Goal: Task Accomplishment & Management: Use online tool/utility

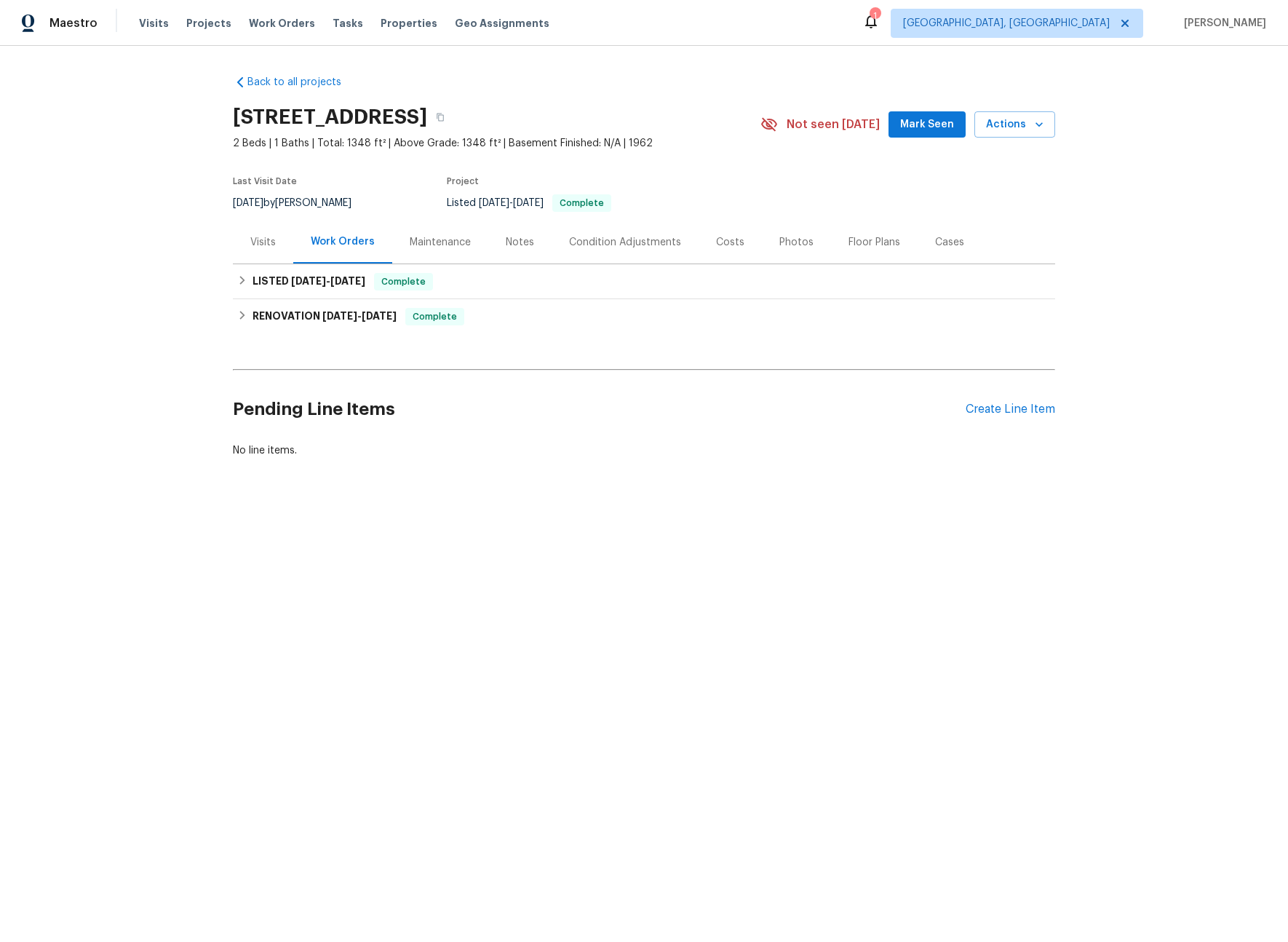
click at [259, 249] on div "Visits" at bounding box center [263, 242] width 60 height 43
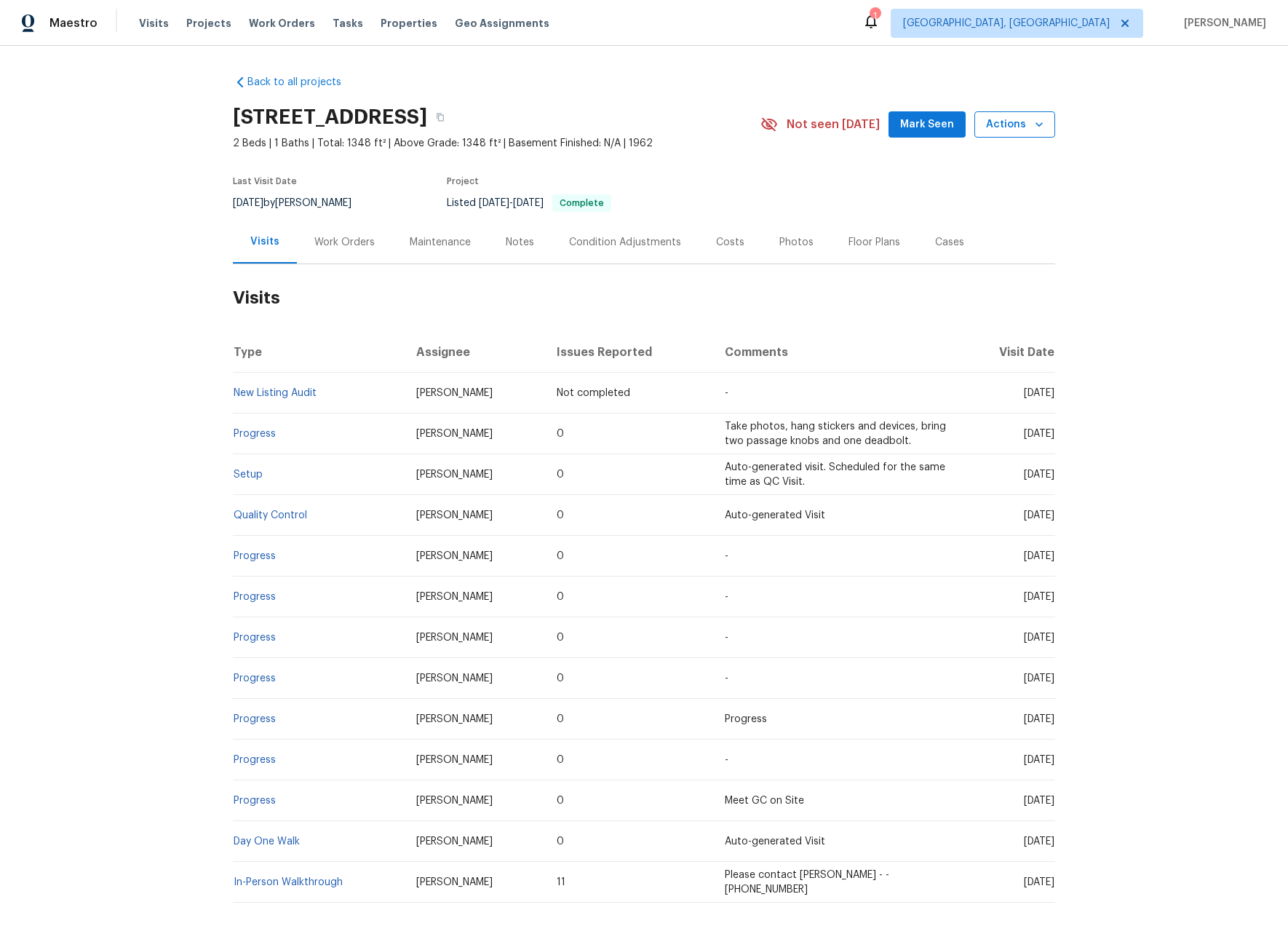
click at [993, 132] on span "Actions" at bounding box center [1015, 125] width 58 height 18
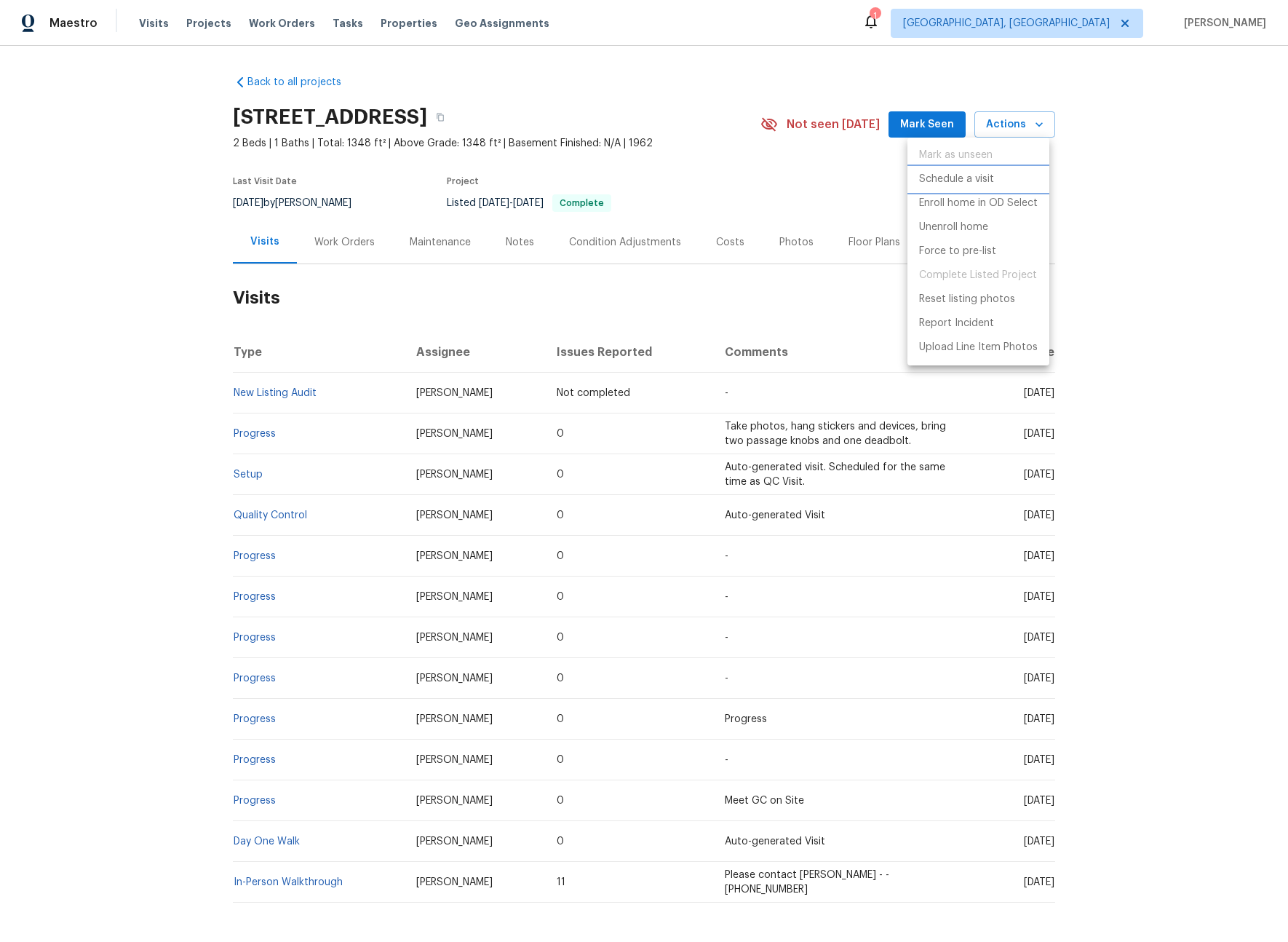
click at [944, 183] on p "Schedule a visit" at bounding box center [957, 179] width 75 height 15
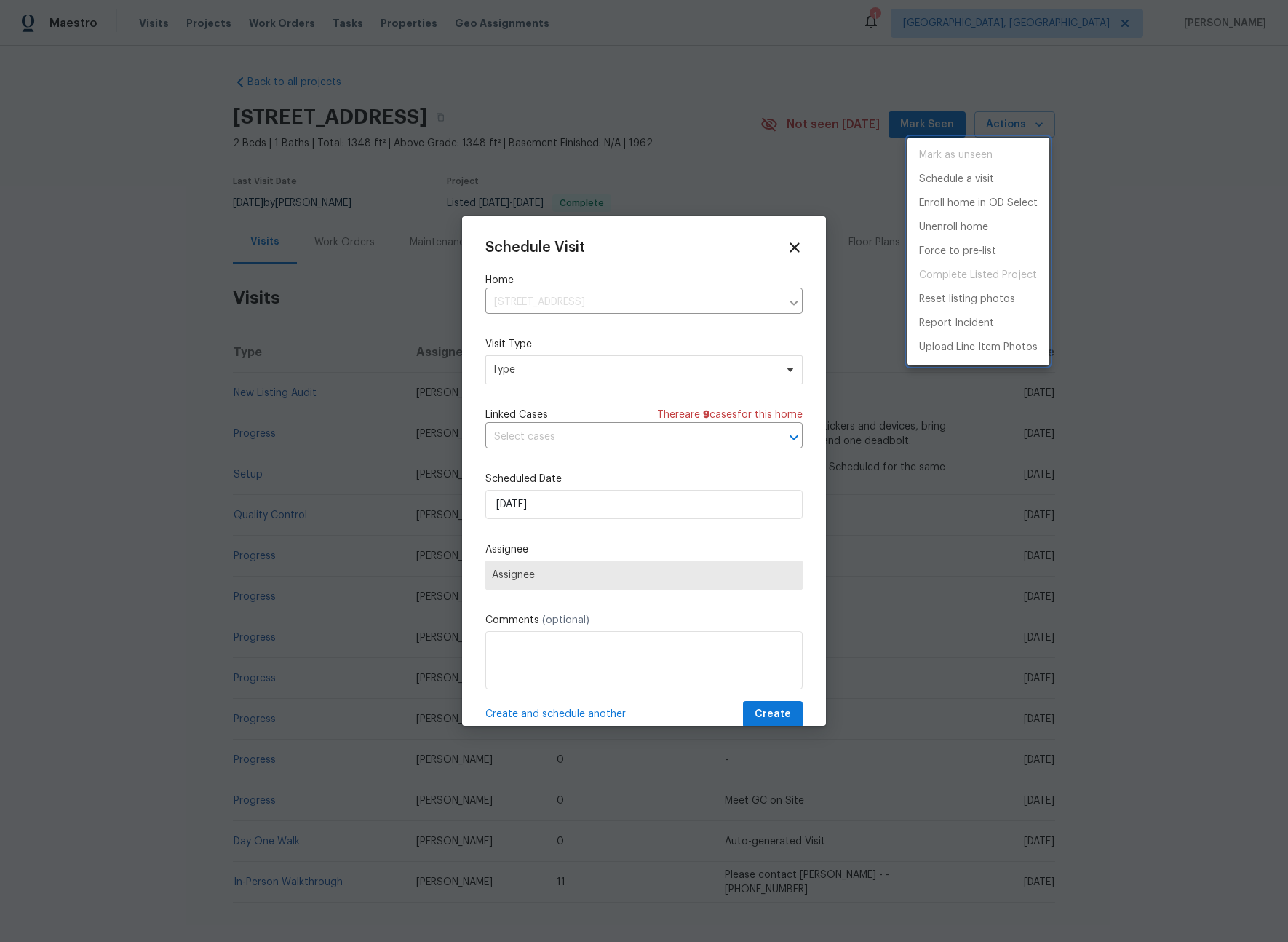
click at [549, 371] on div at bounding box center [644, 471] width 1288 height 942
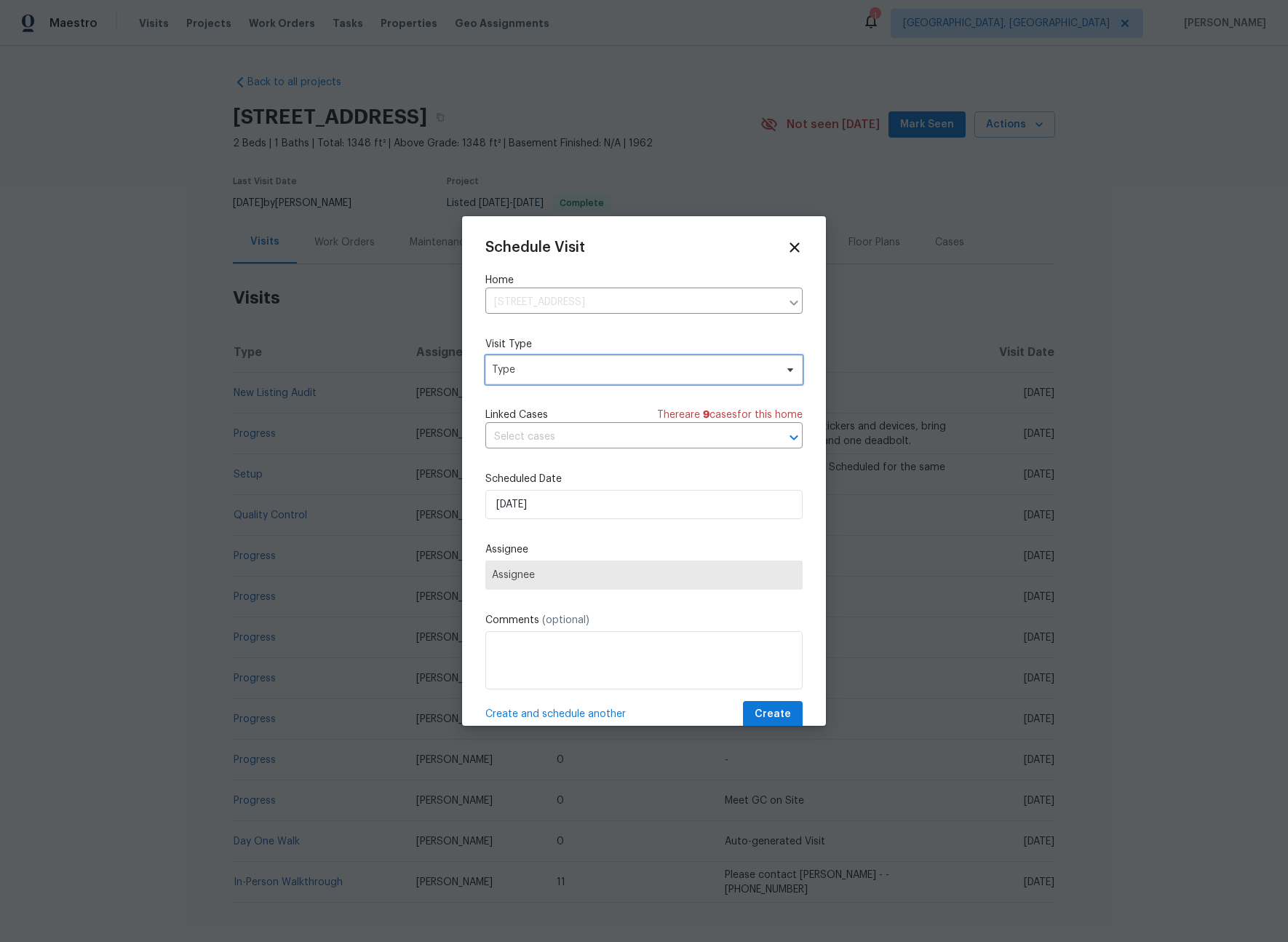
click at [543, 373] on span "Type" at bounding box center [634, 369] width 283 height 14
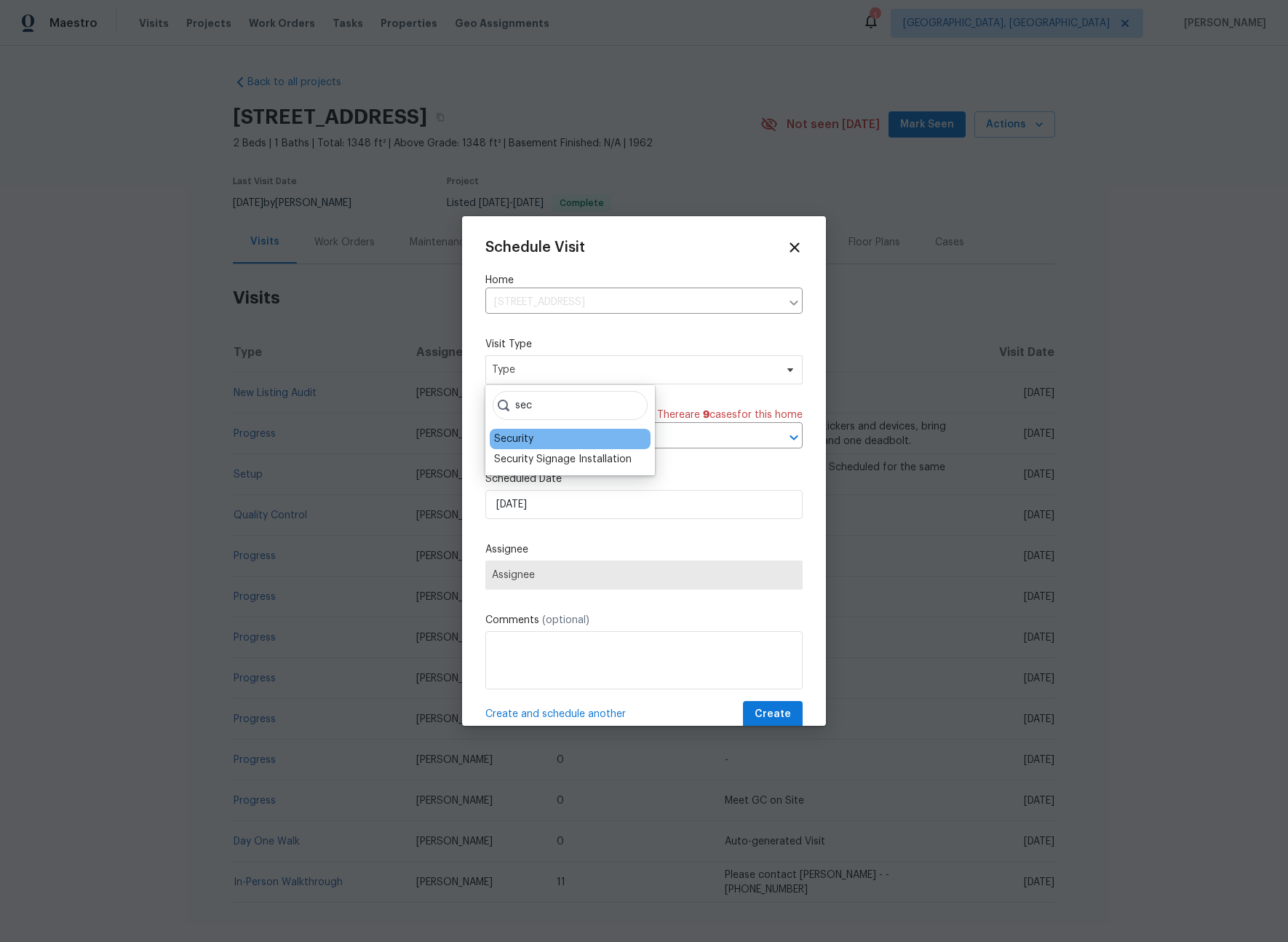
type input "sec"
click at [518, 436] on div "Security" at bounding box center [513, 438] width 39 height 14
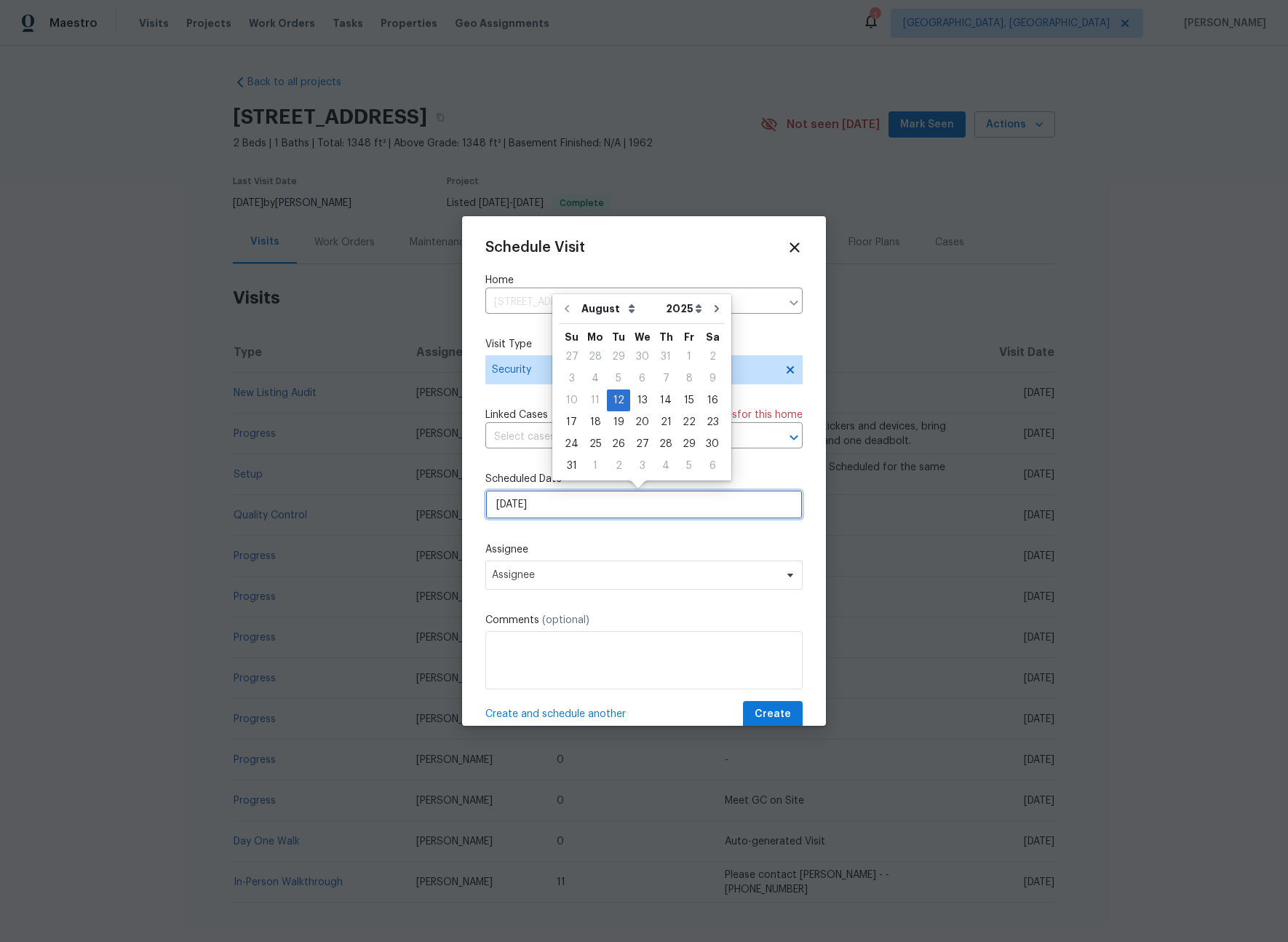
click at [544, 512] on input "[DATE]" at bounding box center [644, 504] width 318 height 29
click at [617, 396] on div "12" at bounding box center [619, 400] width 23 height 20
click at [564, 572] on span "Assignee" at bounding box center [634, 575] width 285 height 12
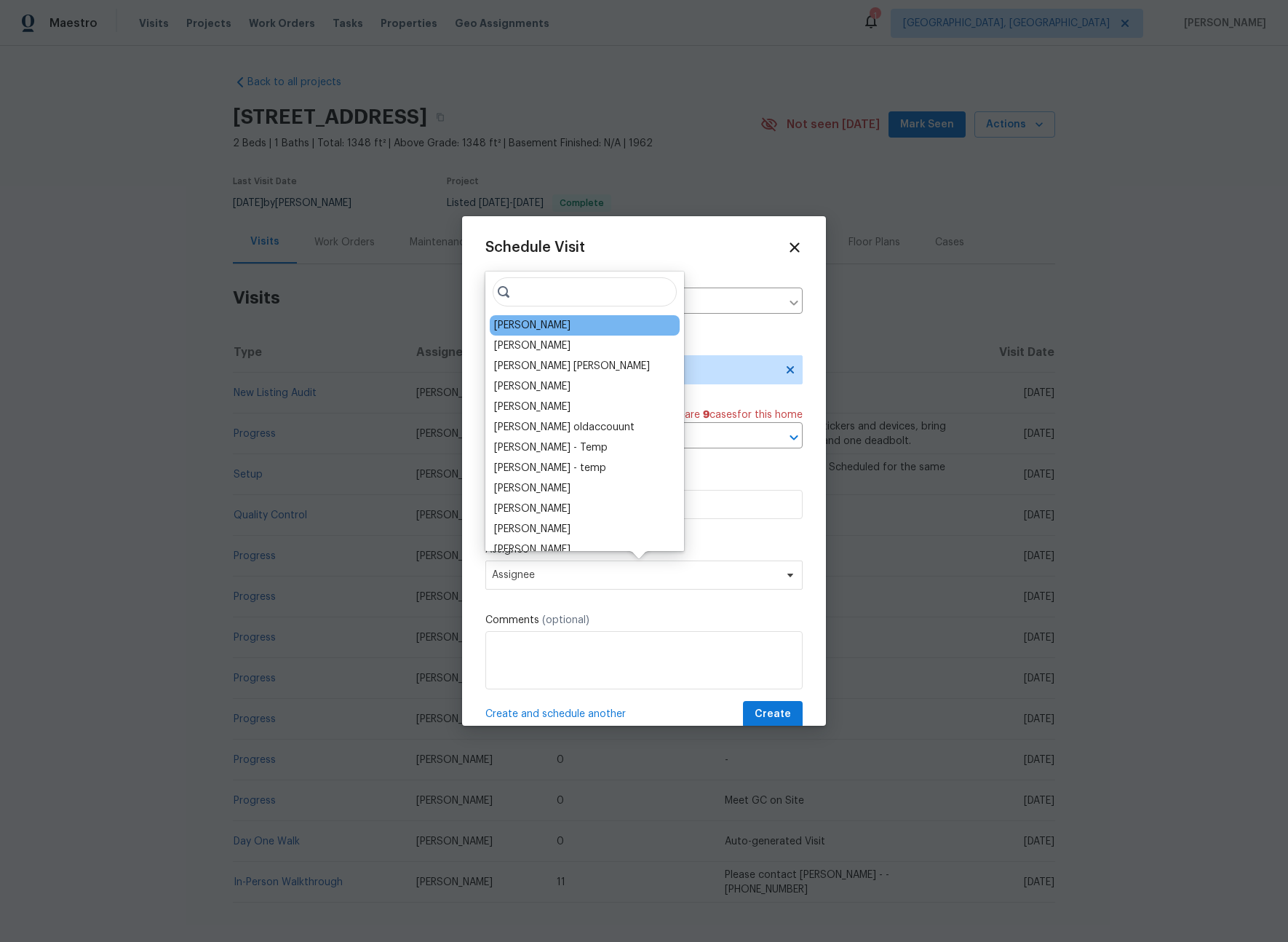
click at [544, 326] on div "[PERSON_NAME]" at bounding box center [532, 325] width 76 height 14
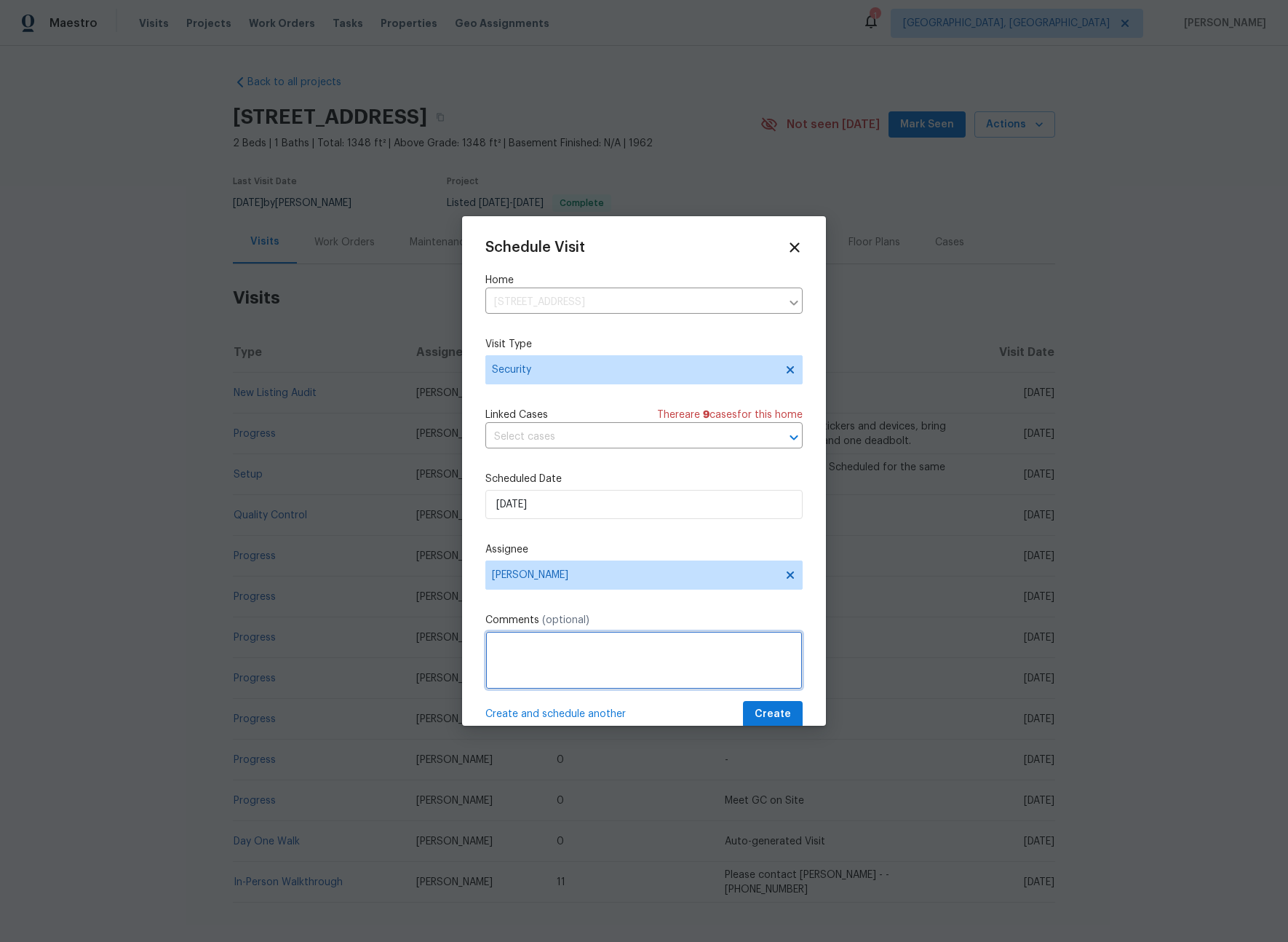
click at [567, 643] on textarea at bounding box center [644, 660] width 318 height 59
type textarea "l"
type textarea "-"
paste textarea "Rental Scammer has obtained the LB code. Please visit and change the code asap.…"
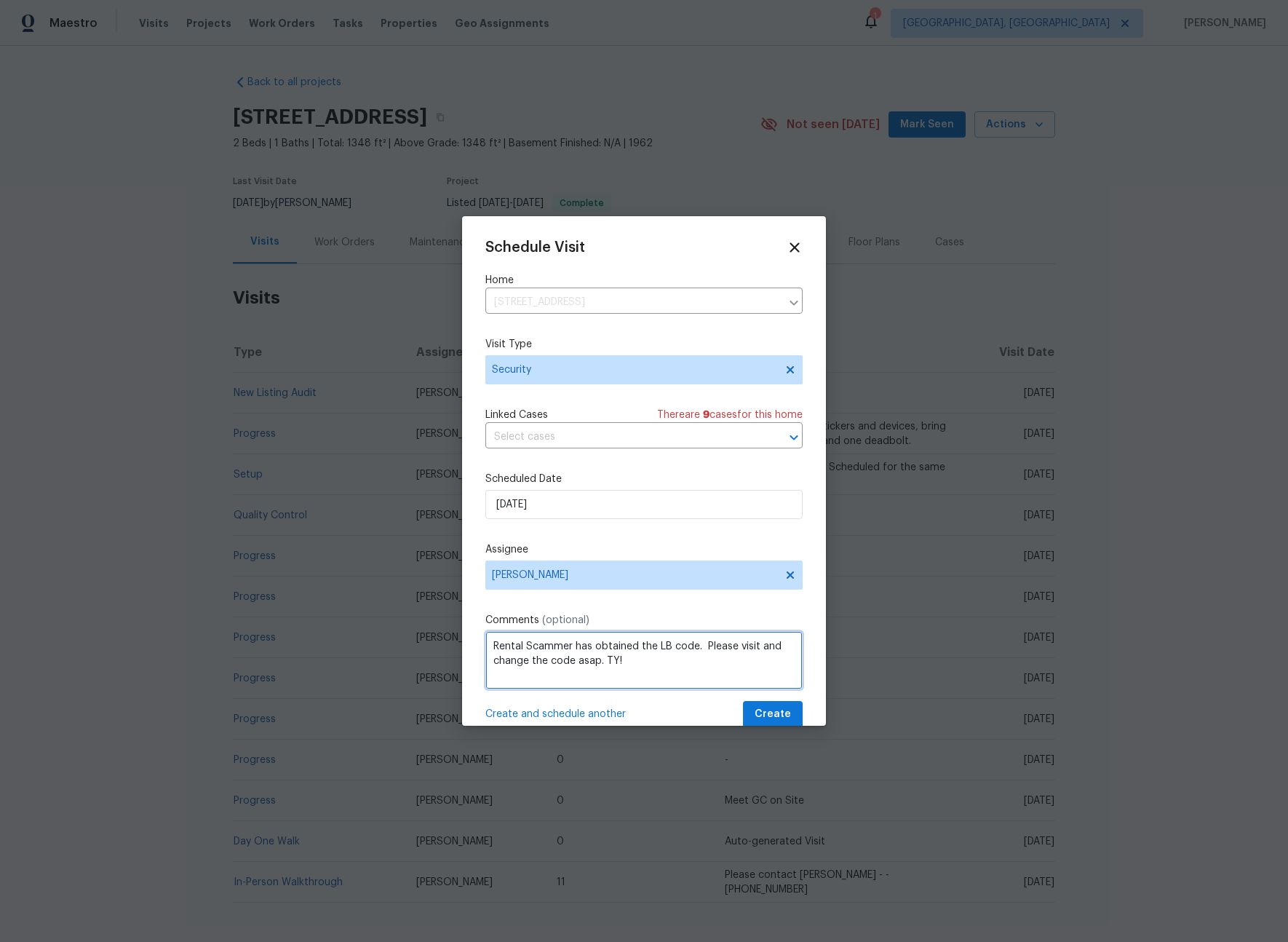
type textarea "Rental Scammer has obtained the LB code. Please visit and change the code asap.…"
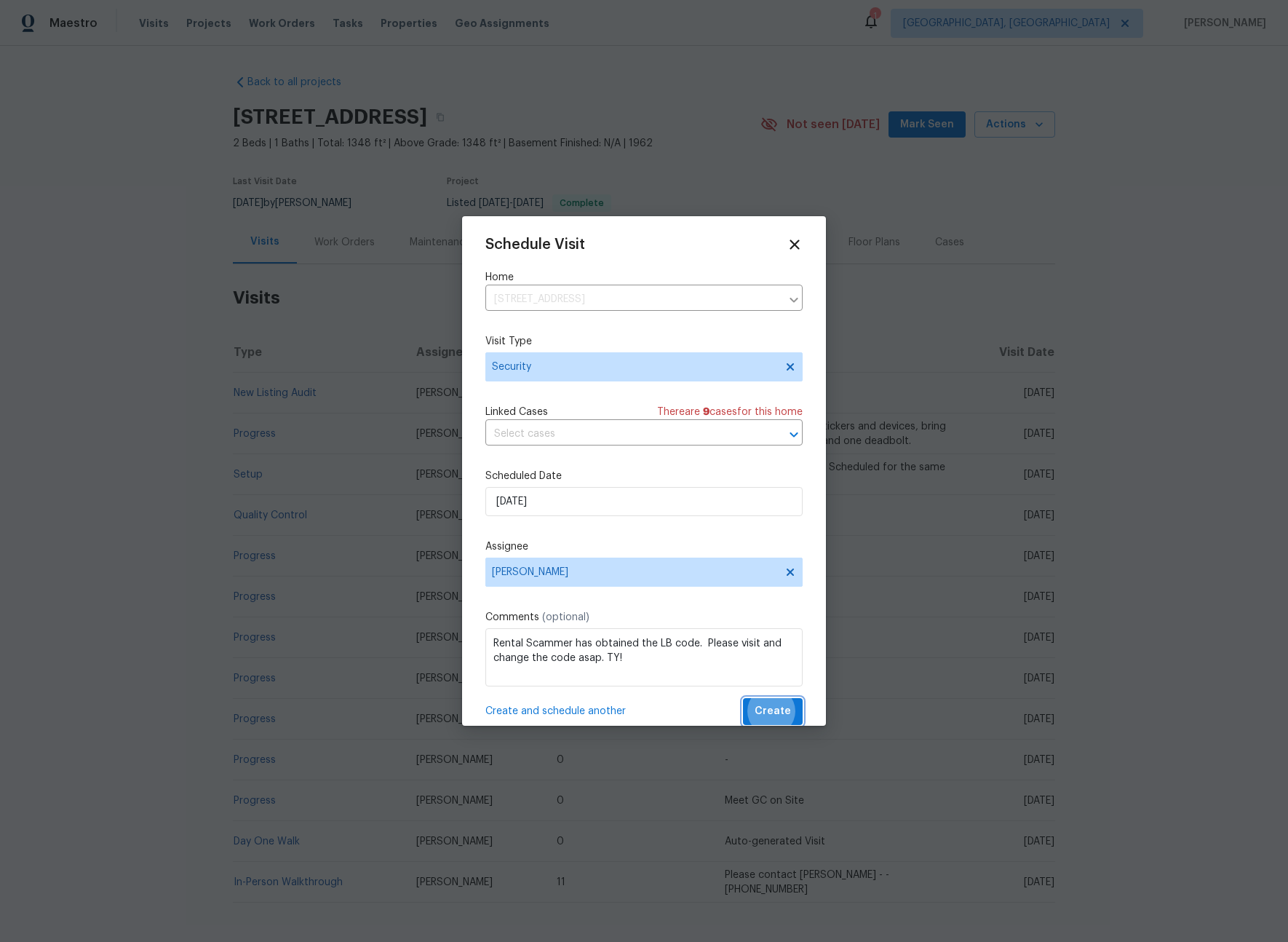
click at [743, 698] on button "Create" at bounding box center [772, 711] width 59 height 27
